Goal: Task Accomplishment & Management: Use online tool/utility

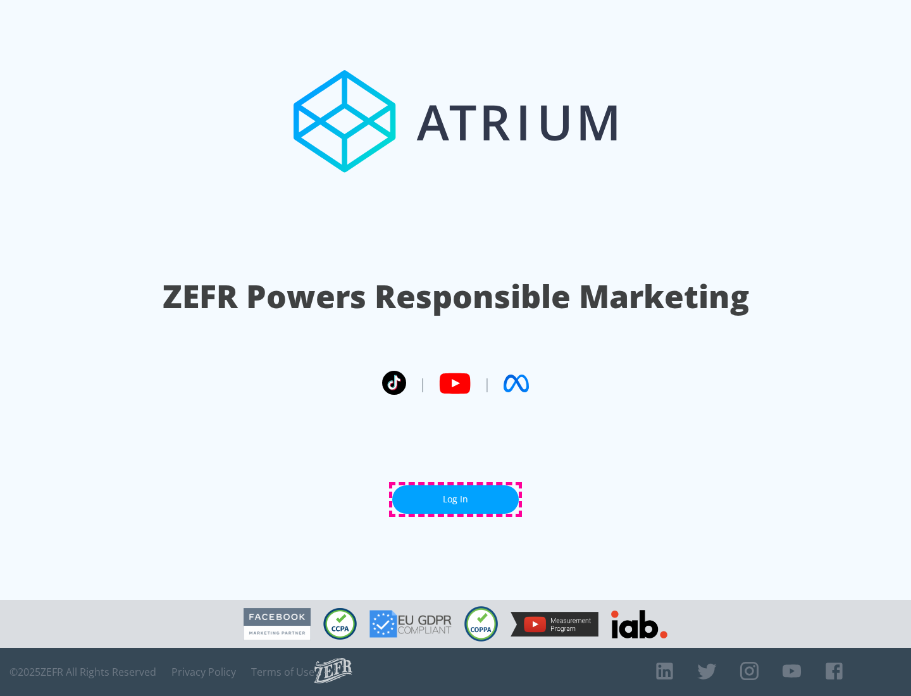
click at [455, 499] on link "Log In" at bounding box center [455, 499] width 126 height 28
